Goal: Use online tool/utility

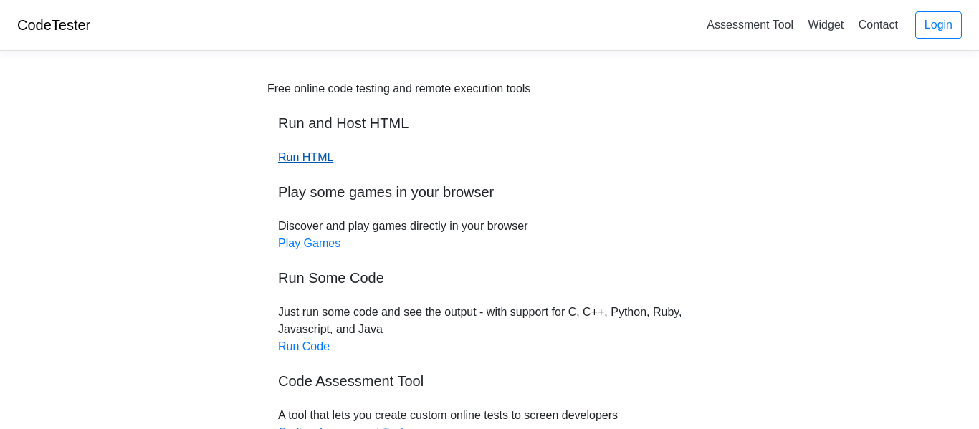
click at [312, 161] on link "Run HTML" at bounding box center [305, 157] width 55 height 12
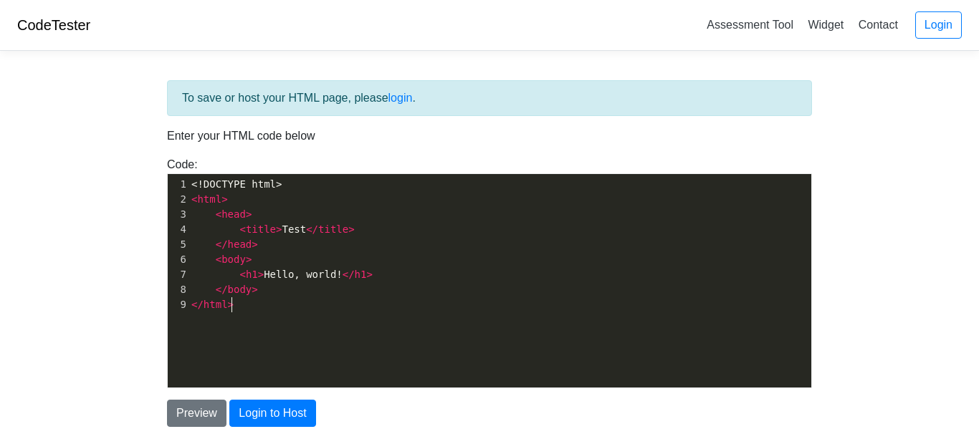
scroll to position [5, 0]
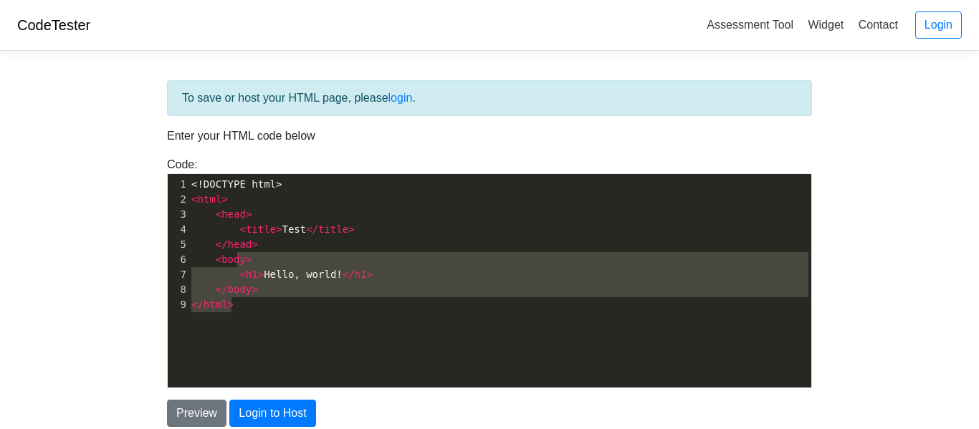
type textarea "<!DOCTYPE html> <html> <head> <title>Test</title> </head> <body> <h1>Hello, wor…"
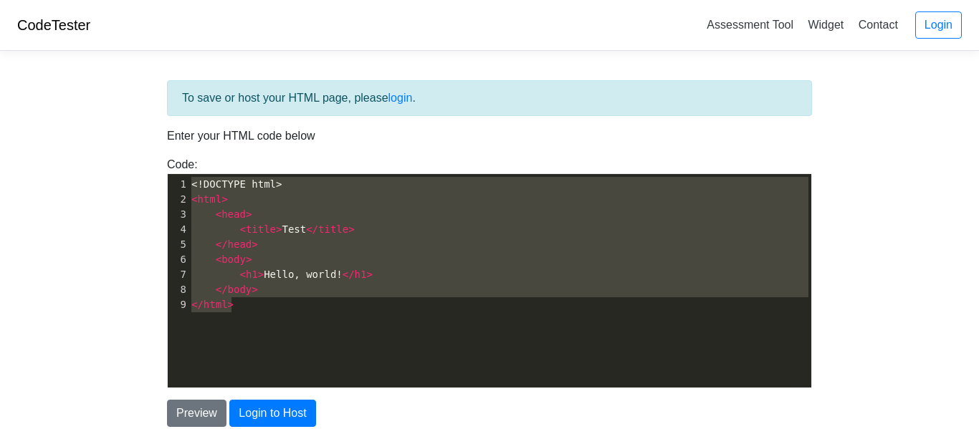
drag, startPoint x: 286, startPoint y: 339, endPoint x: 138, endPoint y: 130, distance: 255.5
click at [138, 130] on body "CodeTester Assessment Tool Widget Contact Login To save or host your HTML page,…" at bounding box center [489, 258] width 979 height 516
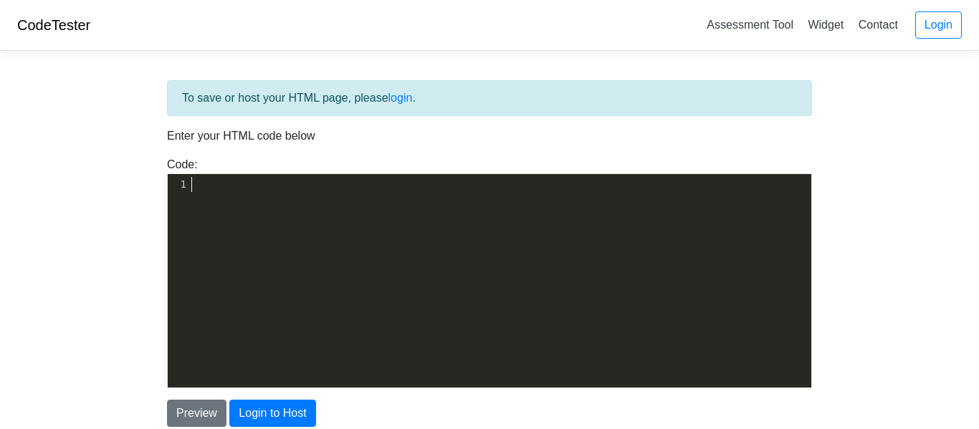
click at [188, 182] on div "1" at bounding box center [178, 184] width 21 height 15
click at [201, 186] on pre "​" at bounding box center [499, 184] width 623 height 15
type textarea "​"
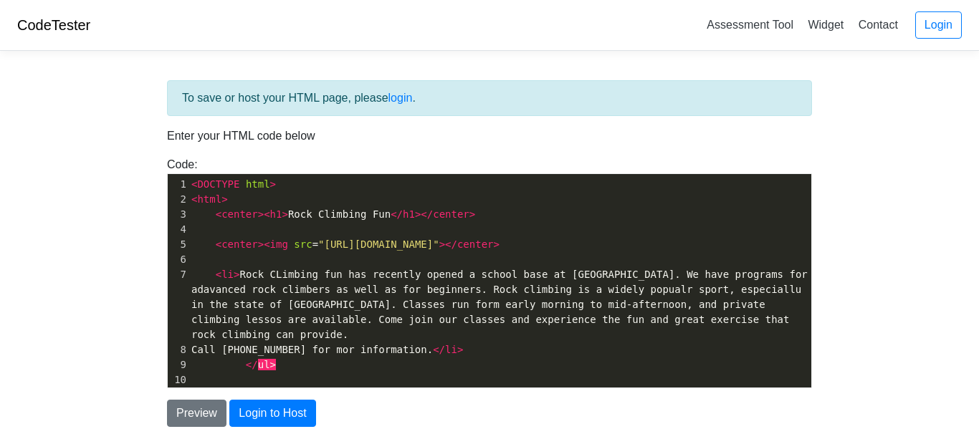
scroll to position [214, 0]
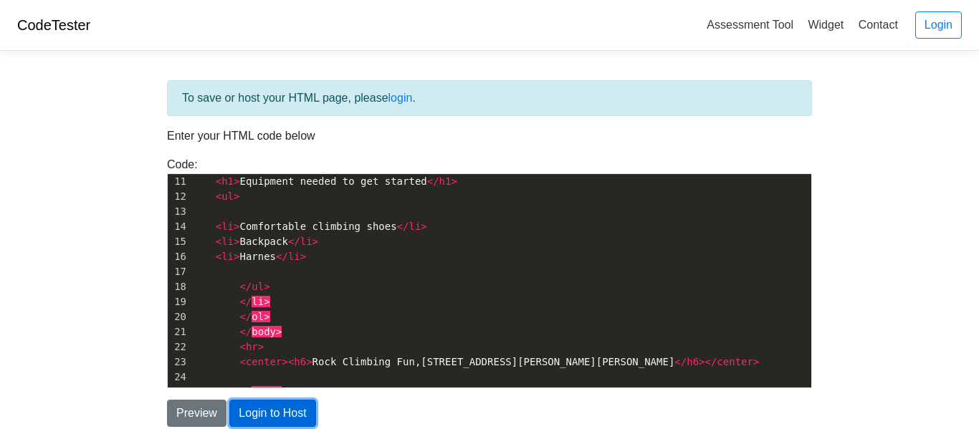
click at [264, 416] on button "Login to Host" at bounding box center [272, 413] width 86 height 27
click at [201, 421] on button "Preview" at bounding box center [196, 413] width 59 height 27
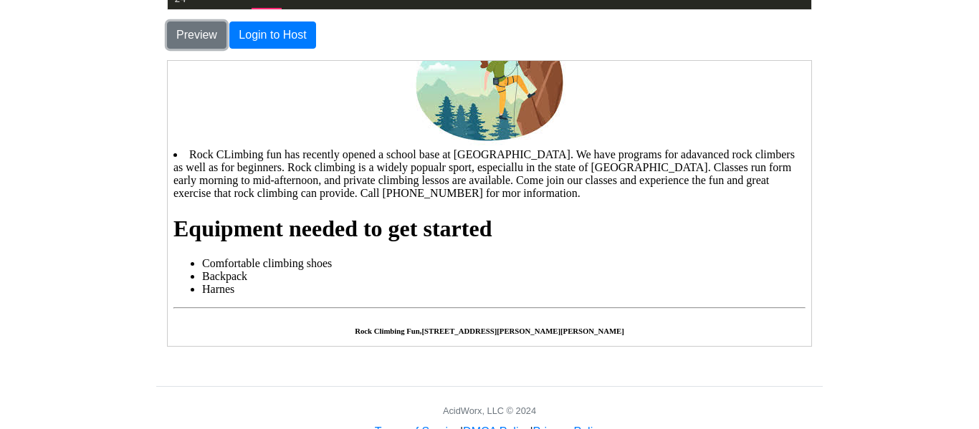
scroll to position [113, 0]
